Goal: Information Seeking & Learning: Learn about a topic

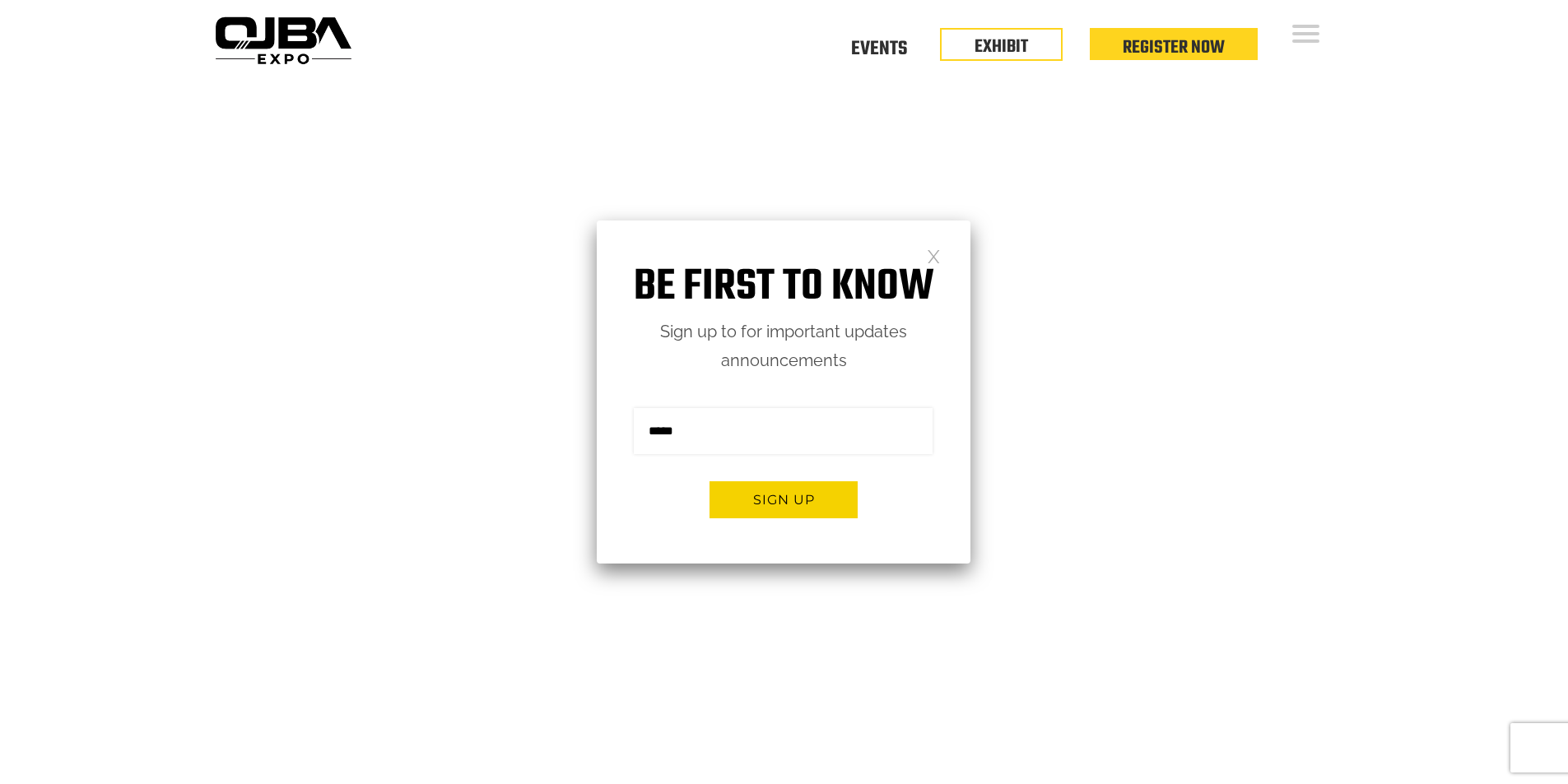
click at [931, 263] on link at bounding box center [933, 255] width 14 height 14
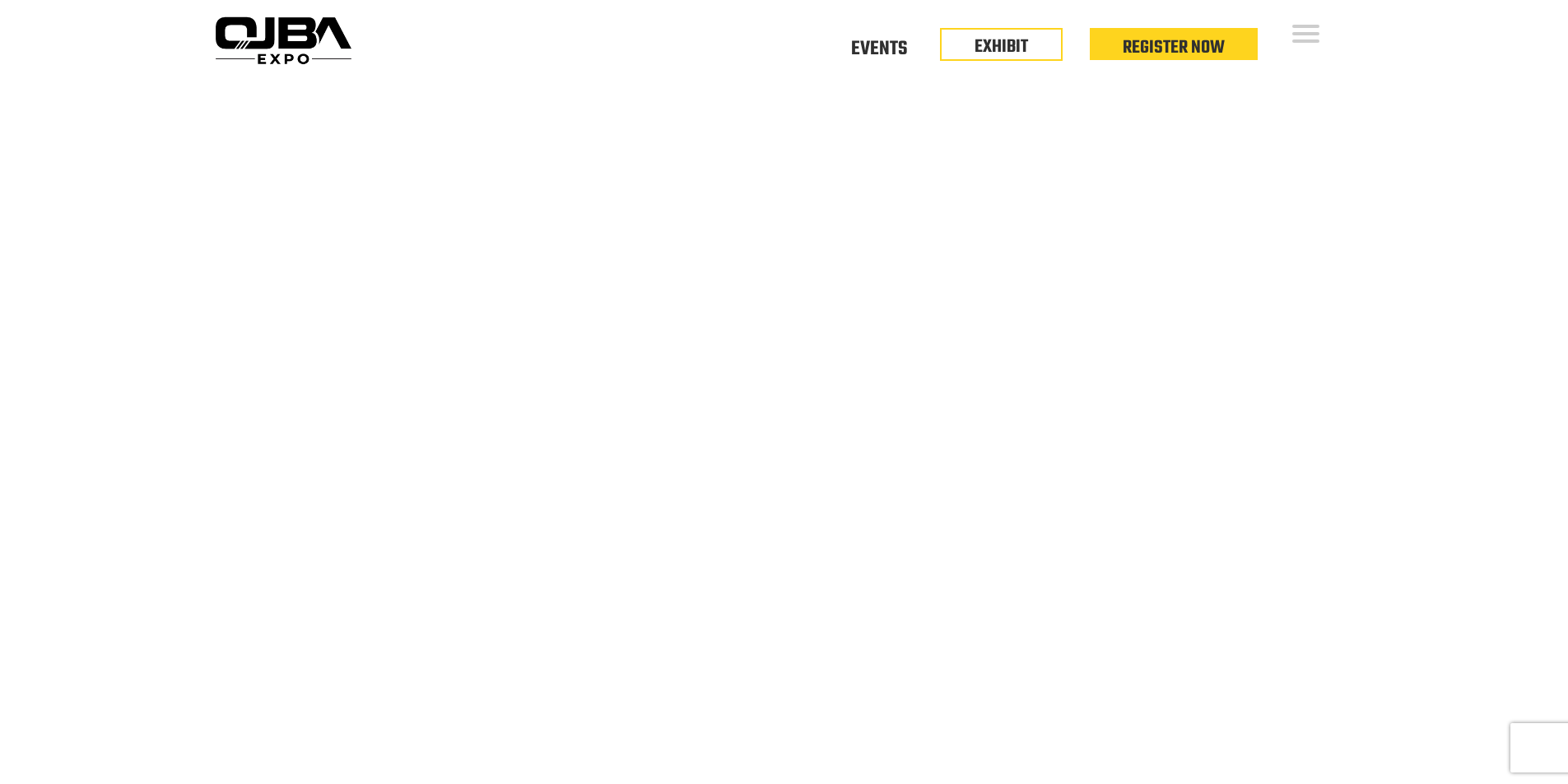
click at [1286, 35] on div "Floor Plan Floor Plan Events Floor Plan EXHIBIT Register Now" at bounding box center [859, 39] width 1002 height 79
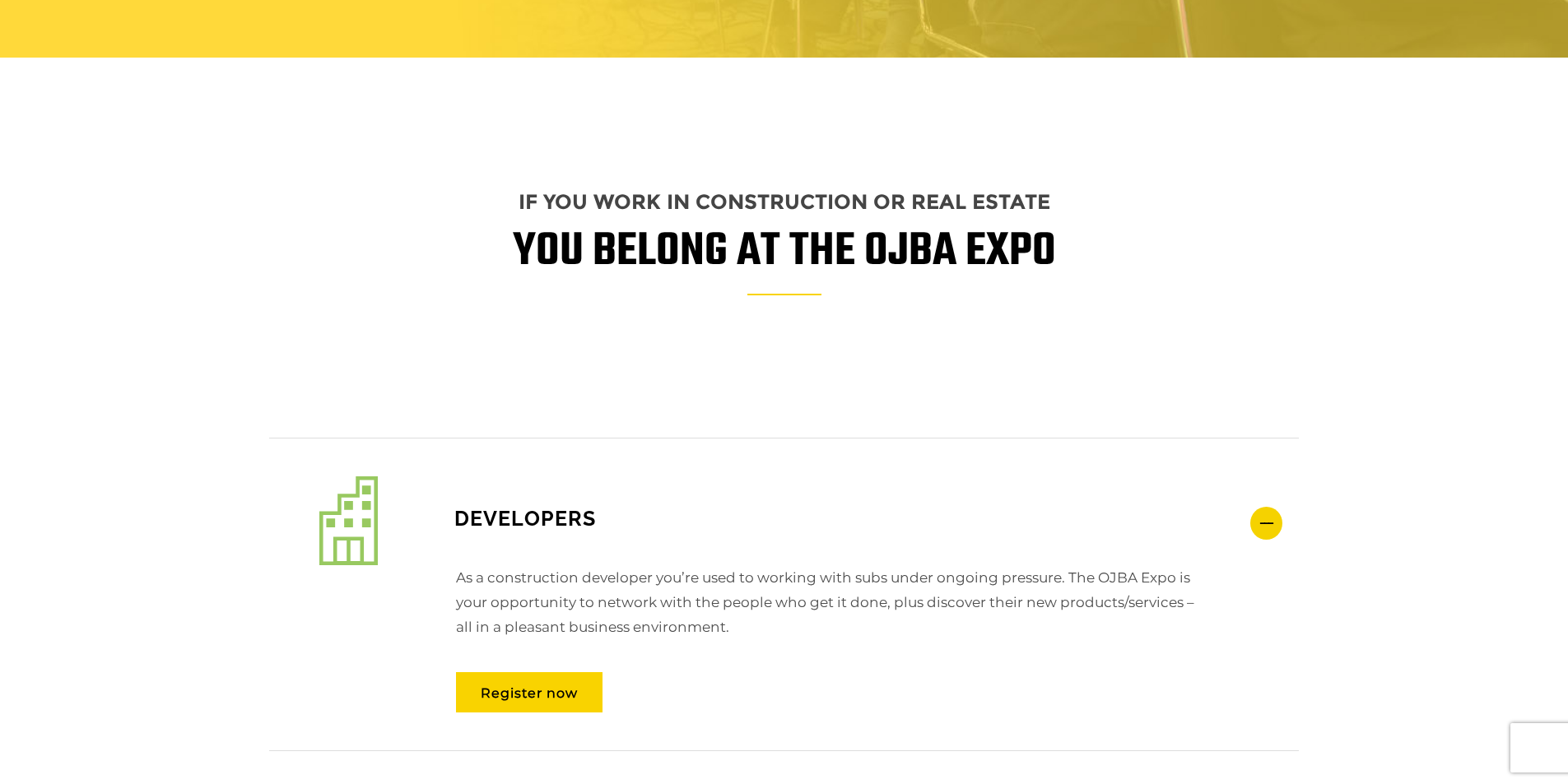
scroll to position [1893, 0]
